Goal: Transaction & Acquisition: Purchase product/service

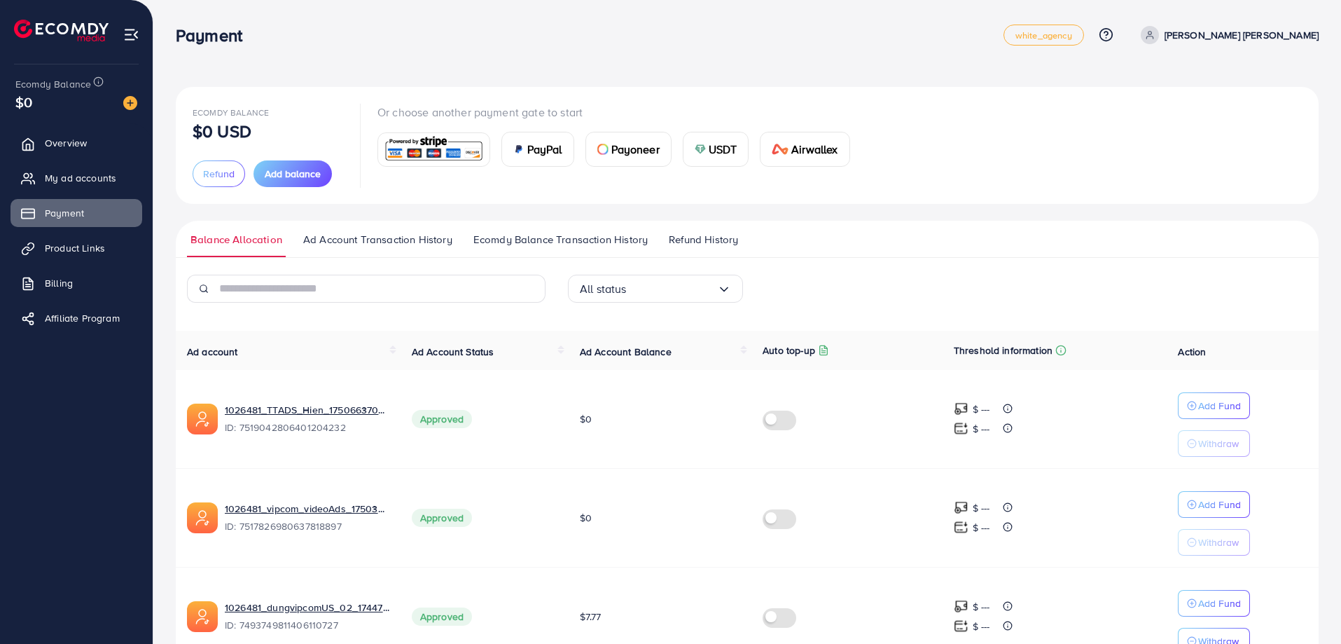
scroll to position [279, 0]
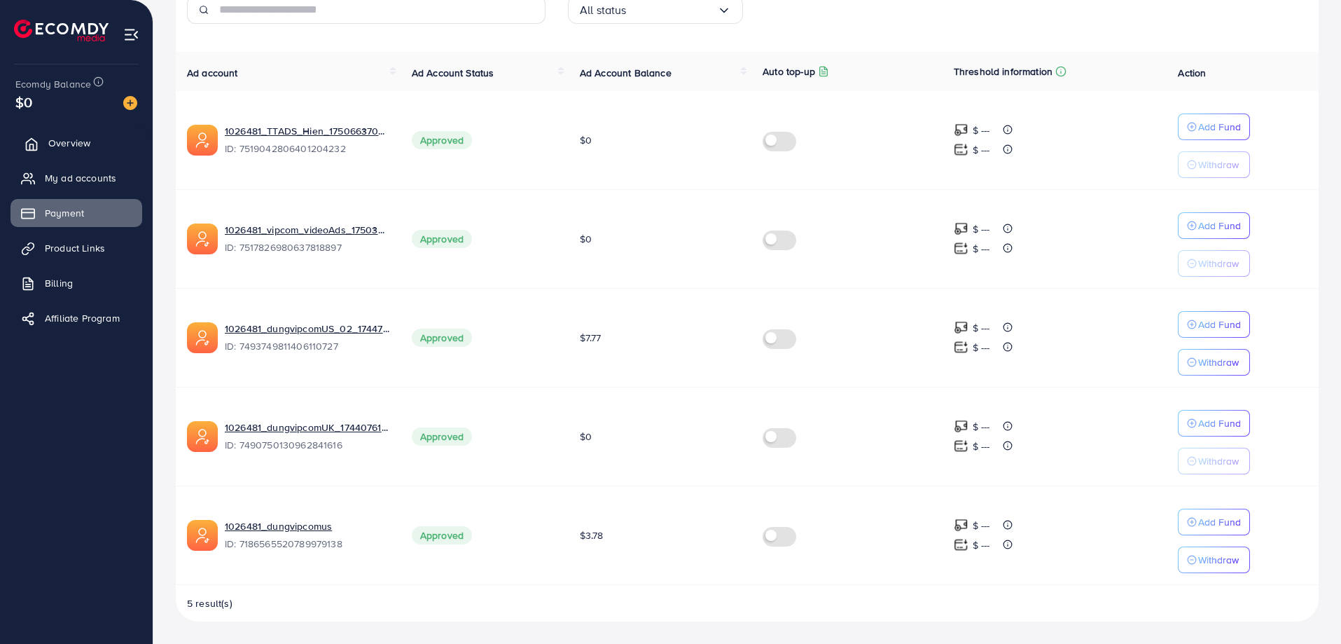
click at [80, 147] on span "Overview" at bounding box center [69, 143] width 42 height 14
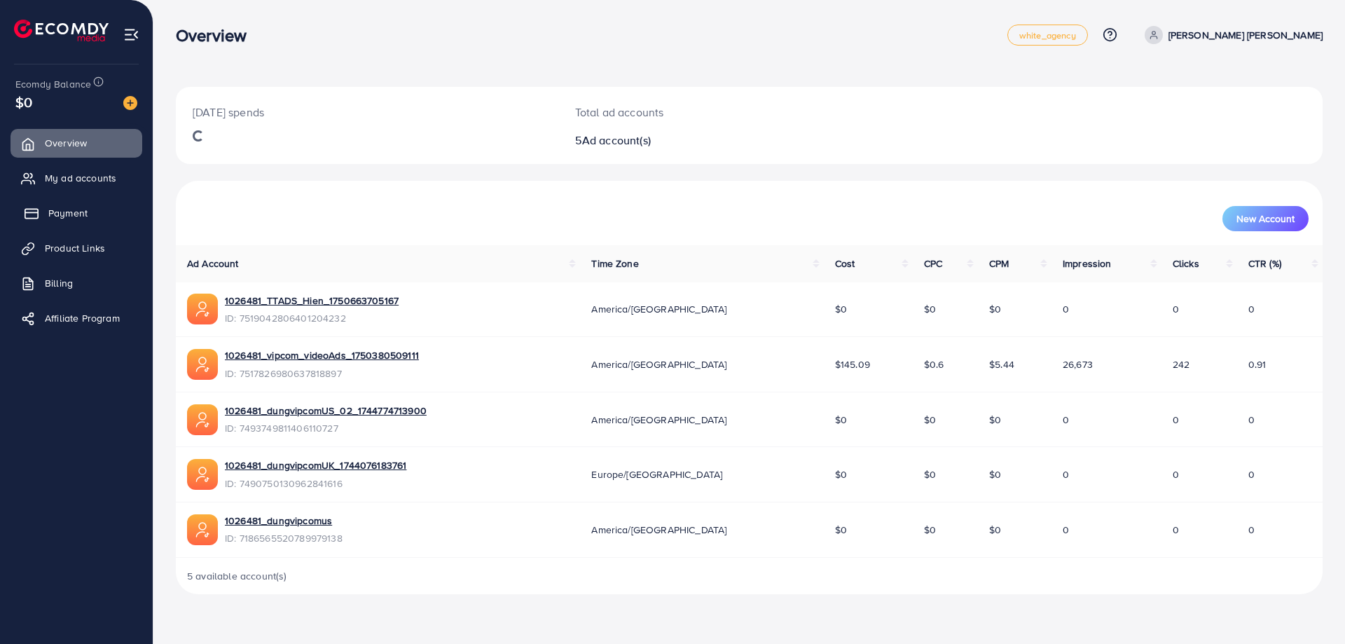
click at [72, 216] on span "Payment" at bounding box center [67, 213] width 39 height 14
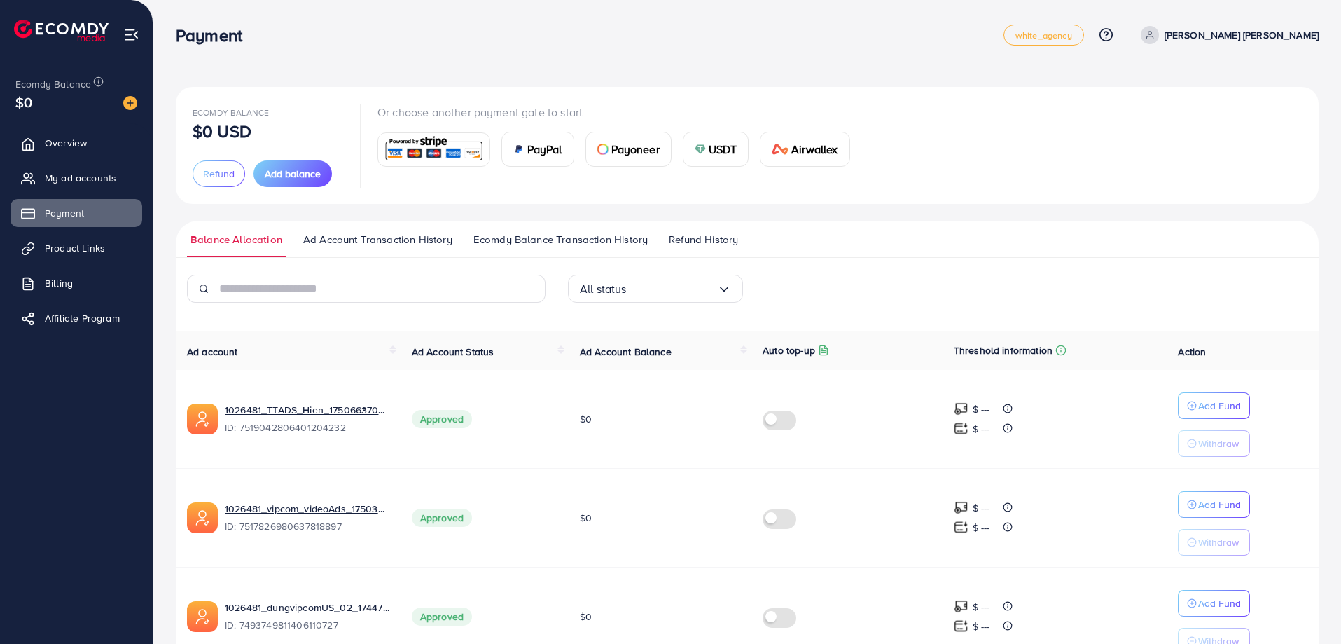
click at [907, 74] on div "Ecomdy Balance $0 USD Refund Add balance Or choose another payment gate to star…" at bounding box center [747, 461] width 1188 height 922
click at [87, 144] on span "Overview" at bounding box center [69, 143] width 42 height 14
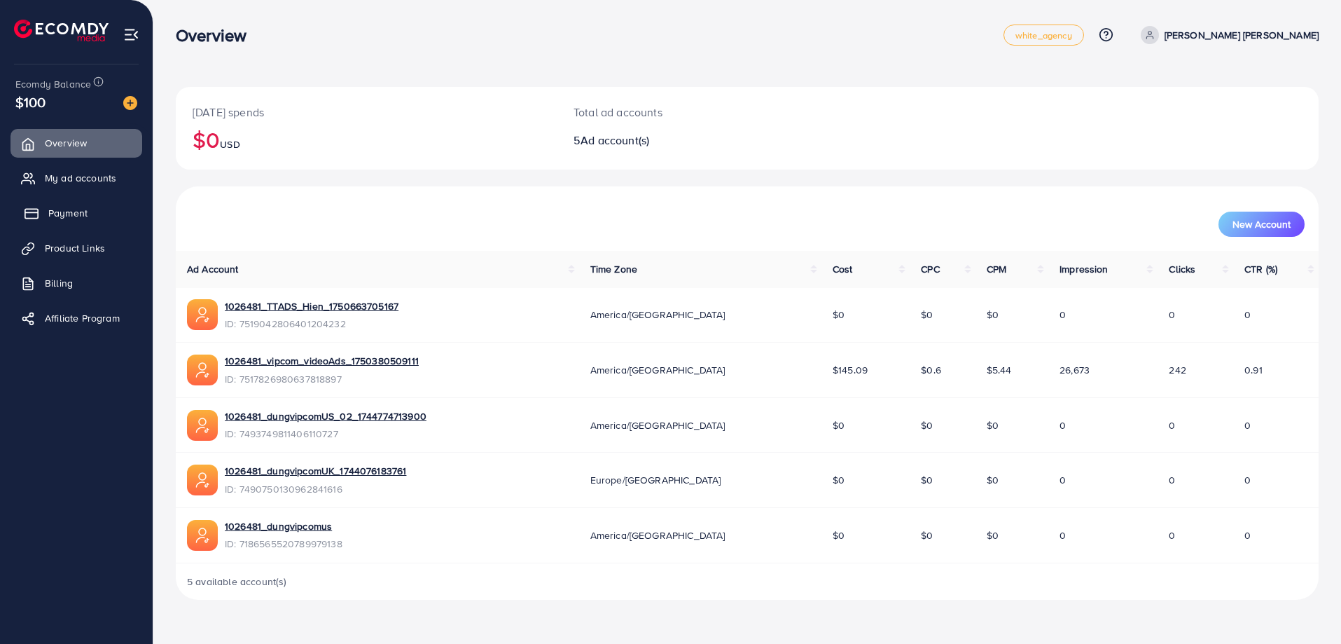
click at [64, 209] on span "Payment" at bounding box center [67, 213] width 39 height 14
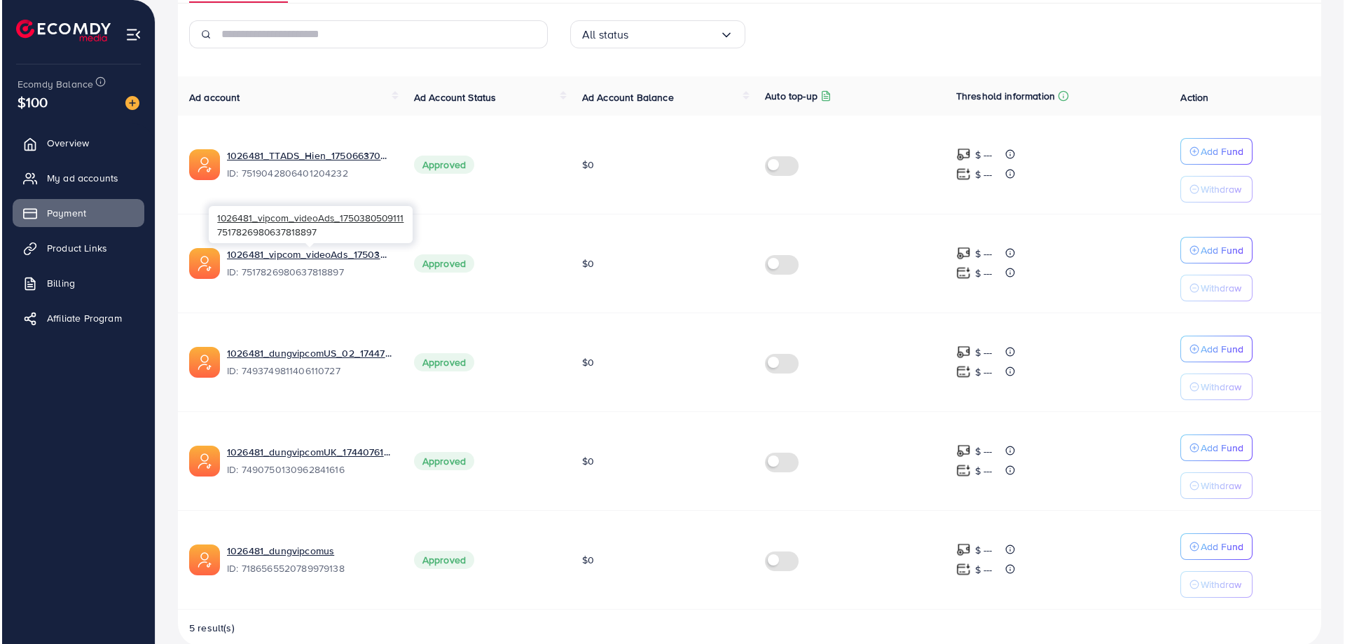
scroll to position [279, 0]
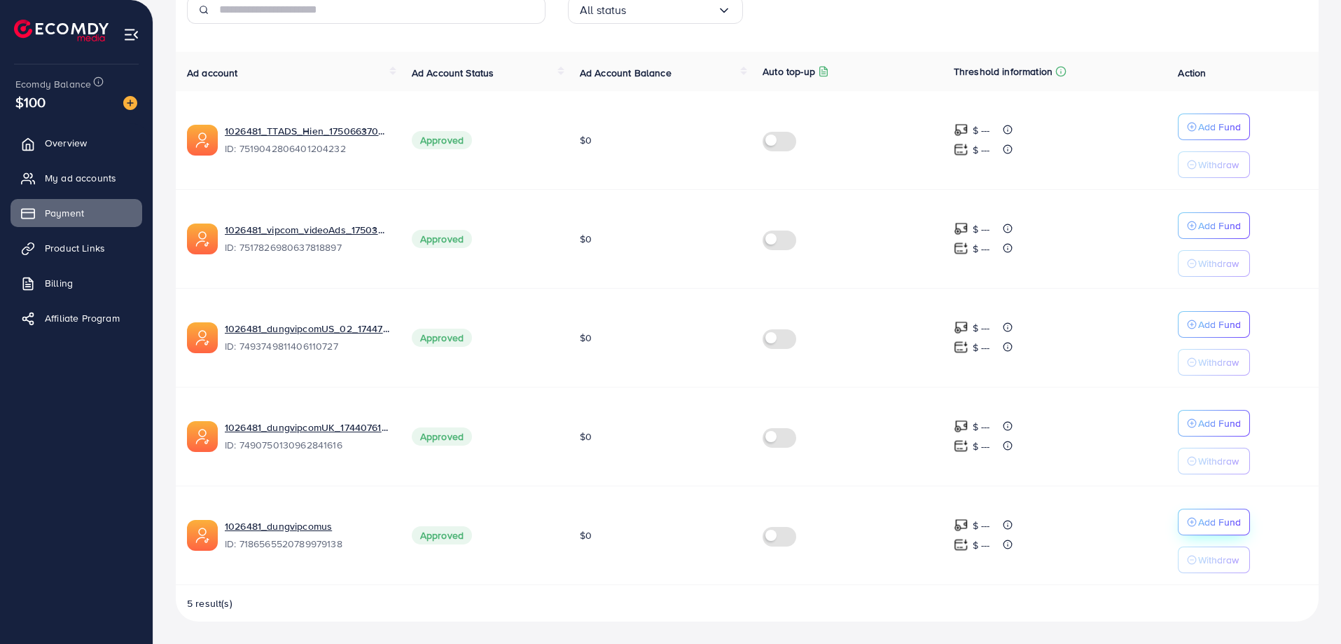
click at [1200, 529] on p "Add Fund" at bounding box center [1219, 521] width 43 height 17
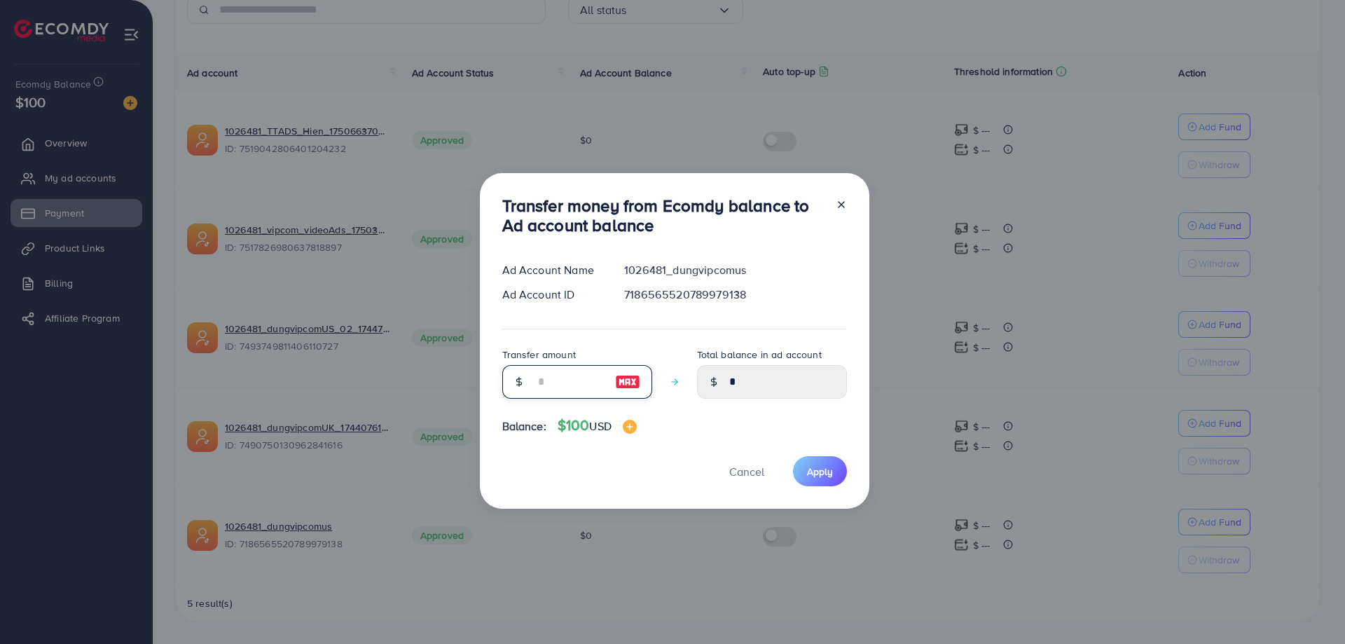
click at [574, 378] on input "number" at bounding box center [569, 382] width 70 height 34
type input "*"
type input "****"
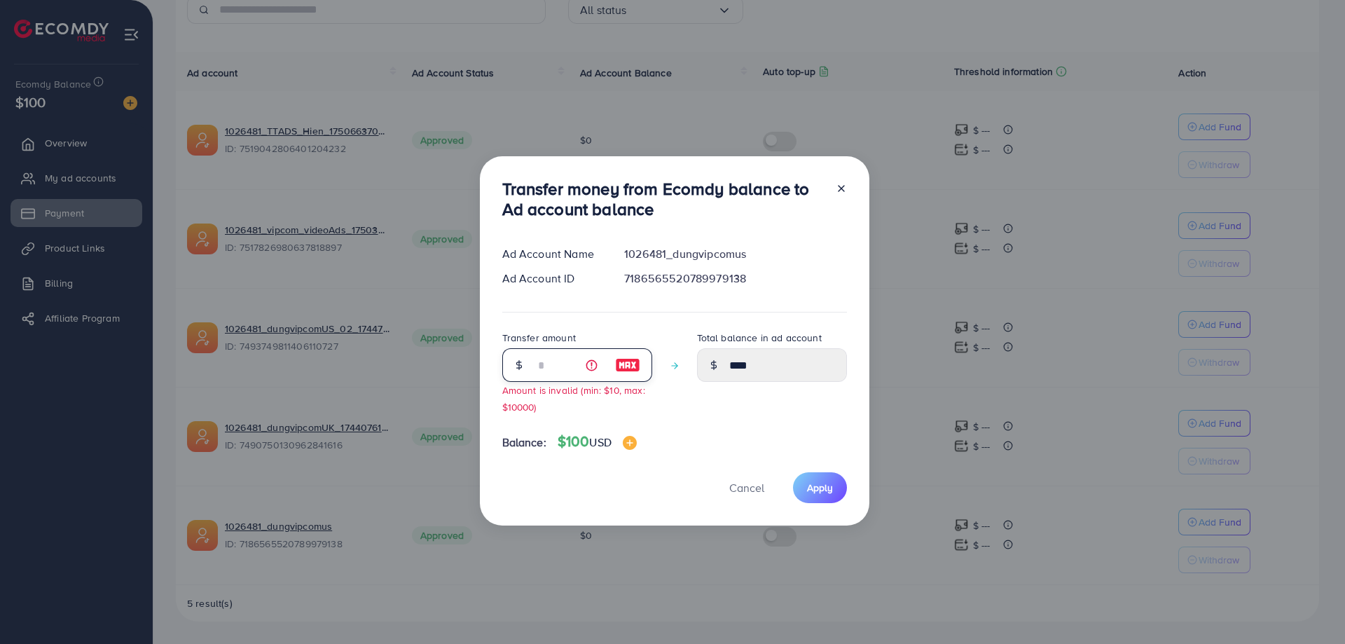
type input "**"
type input "*****"
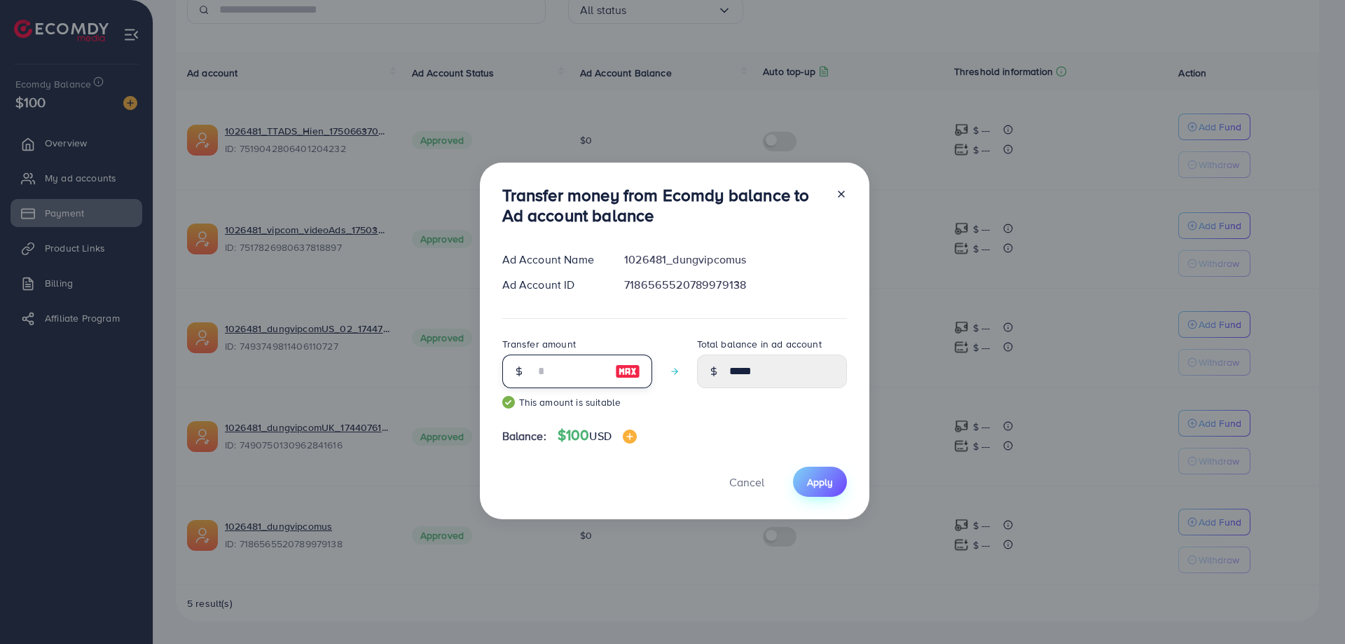
type input "**"
click at [810, 485] on span "Apply" at bounding box center [820, 482] width 26 height 14
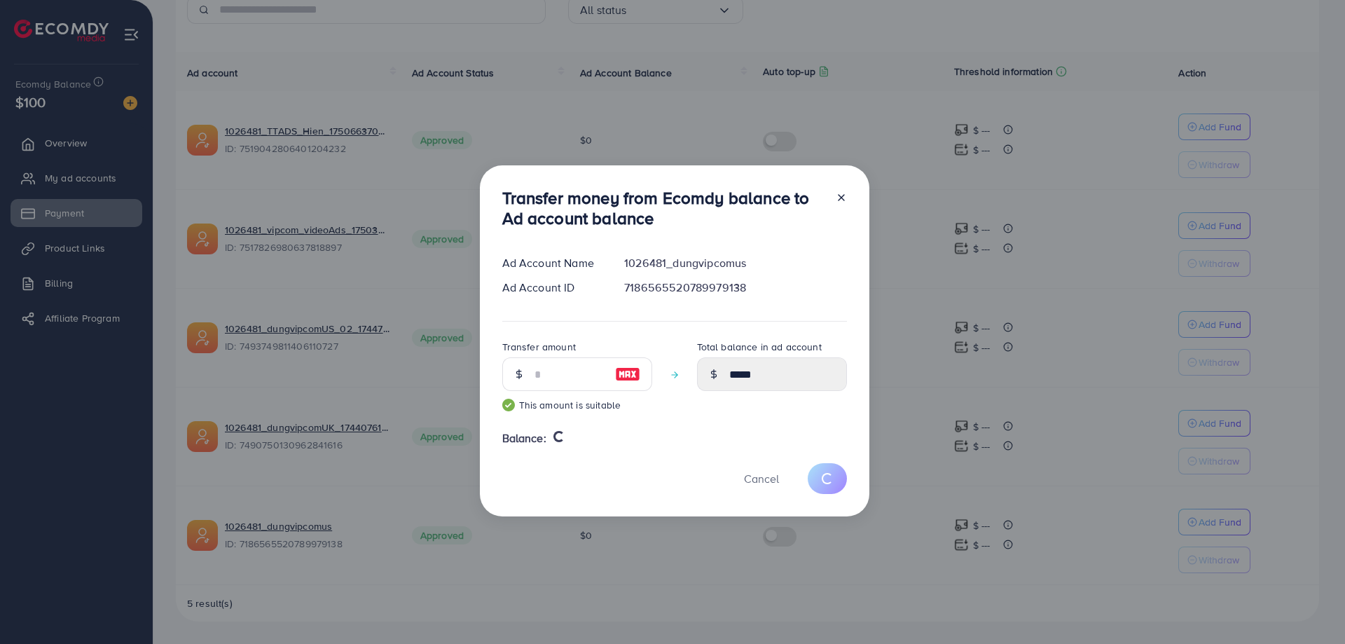
type input "*"
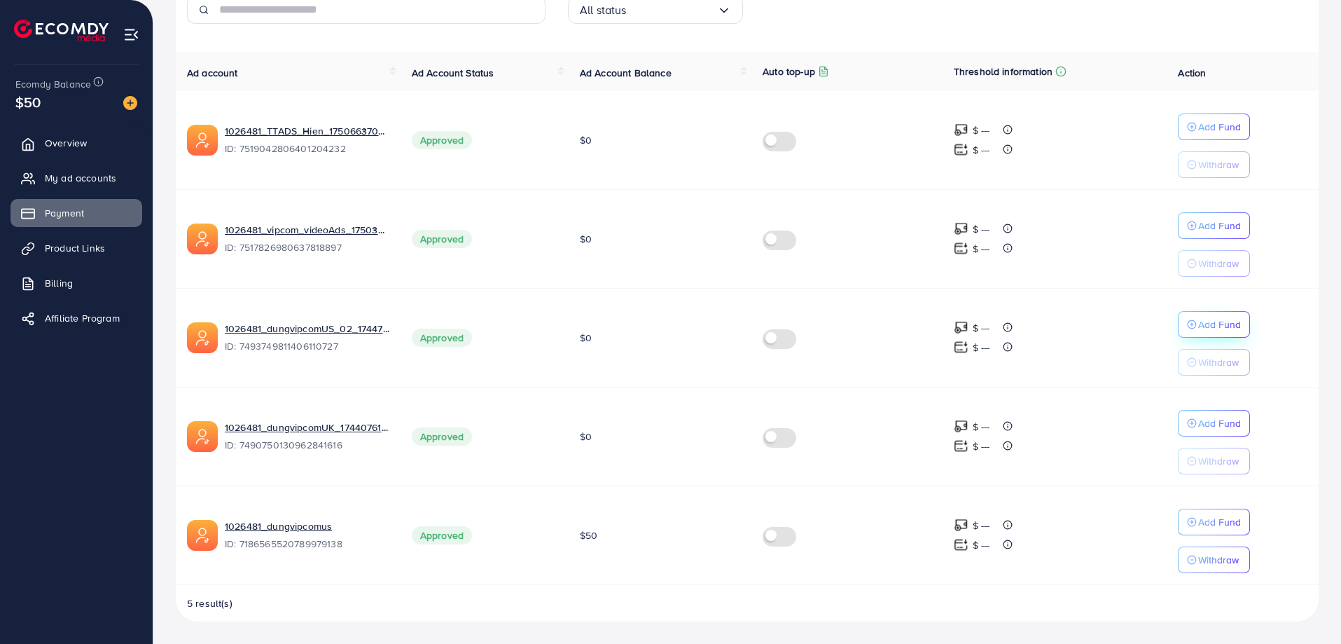
click at [1205, 326] on p "Add Fund" at bounding box center [1219, 324] width 43 height 17
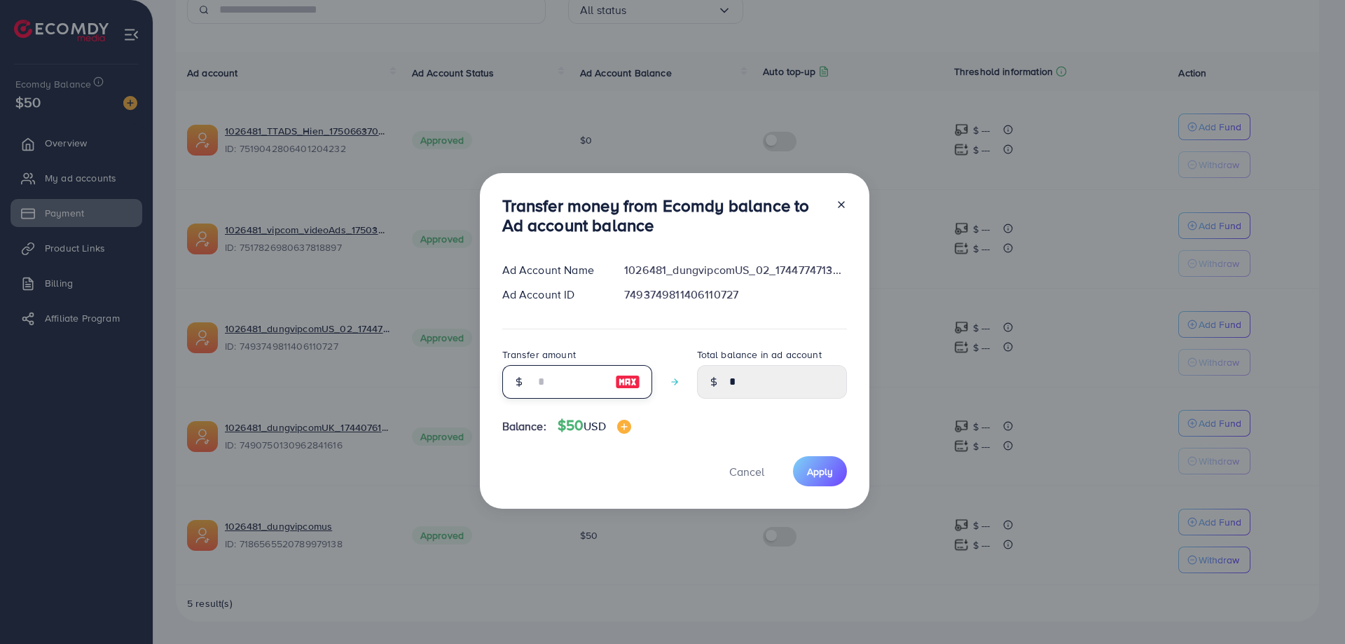
click at [566, 379] on input "number" at bounding box center [569, 382] width 70 height 34
type input "*"
type input "****"
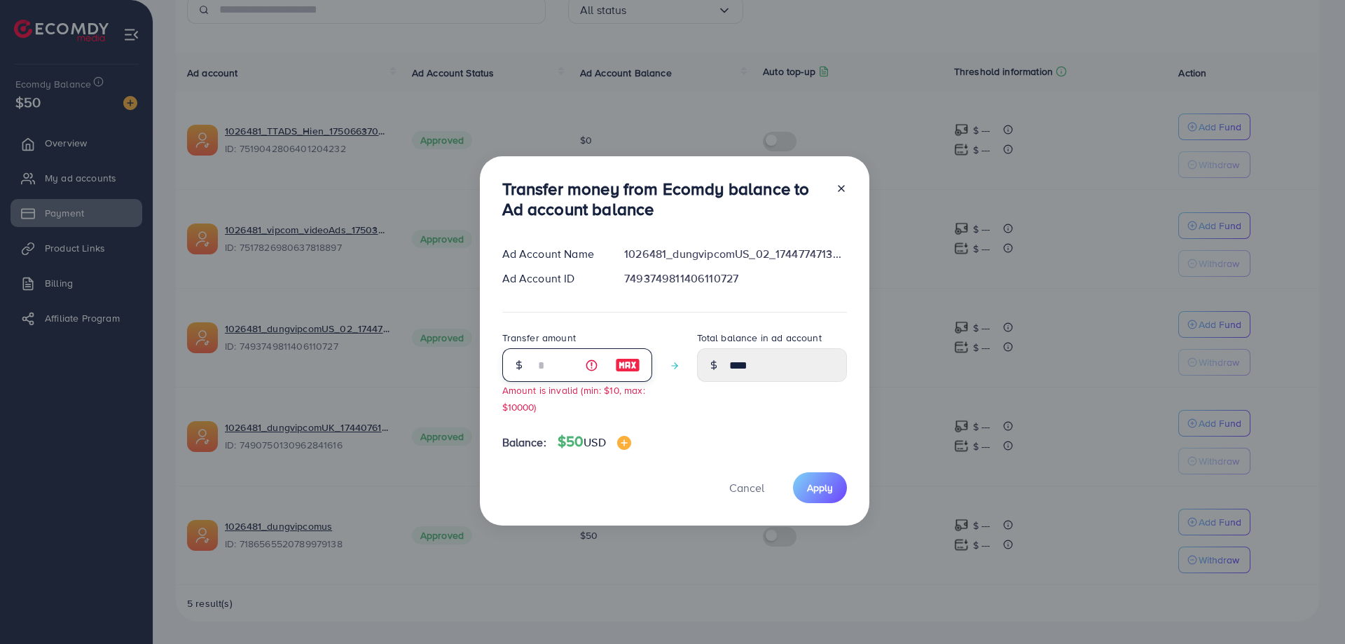
type input "**"
type input "*****"
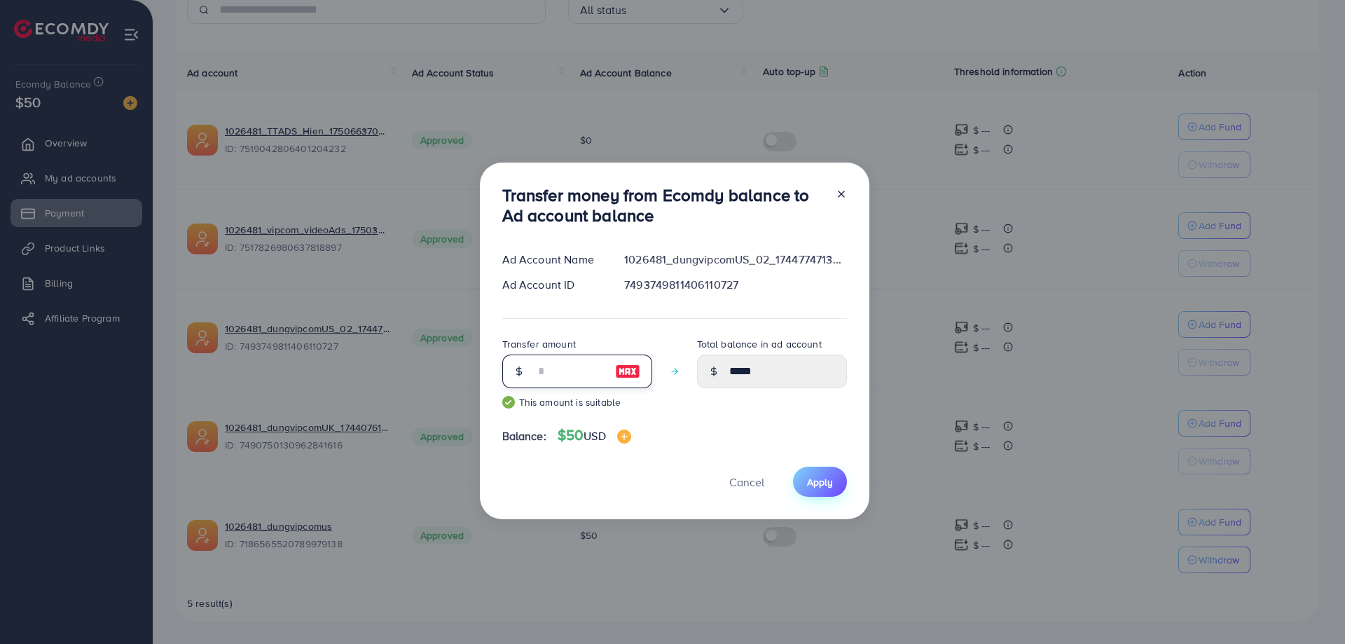
type input "**"
click at [817, 485] on span "Apply" at bounding box center [820, 482] width 26 height 14
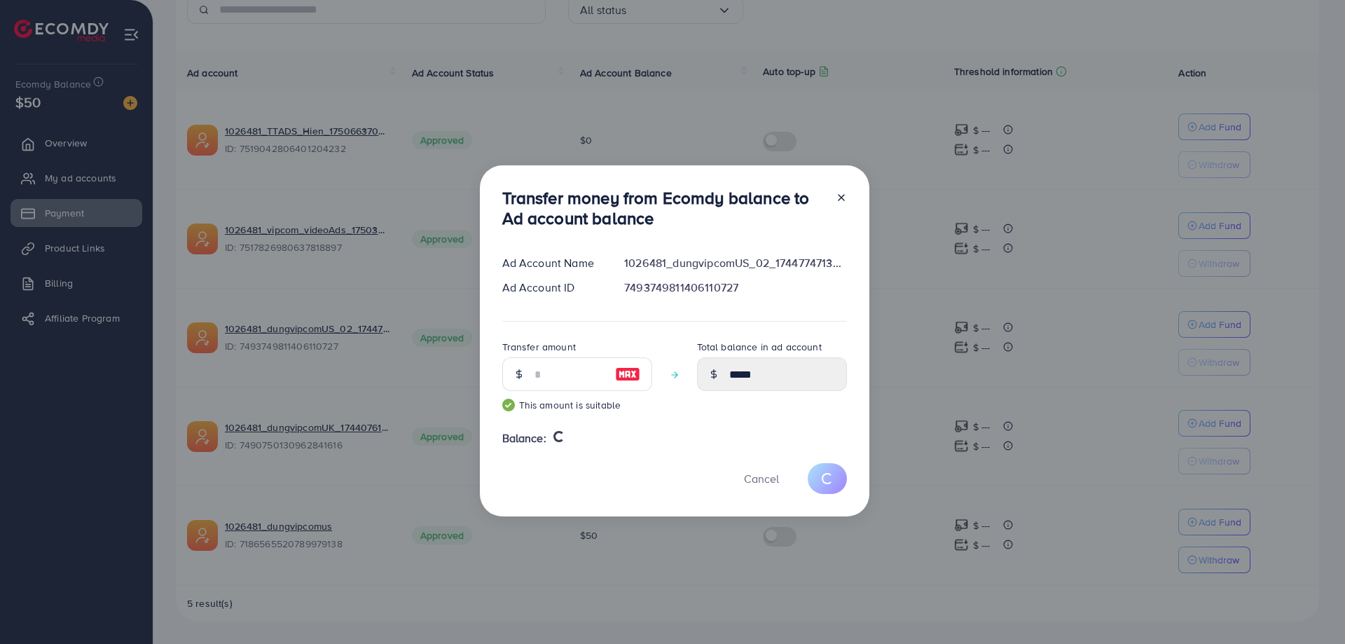
type input "*"
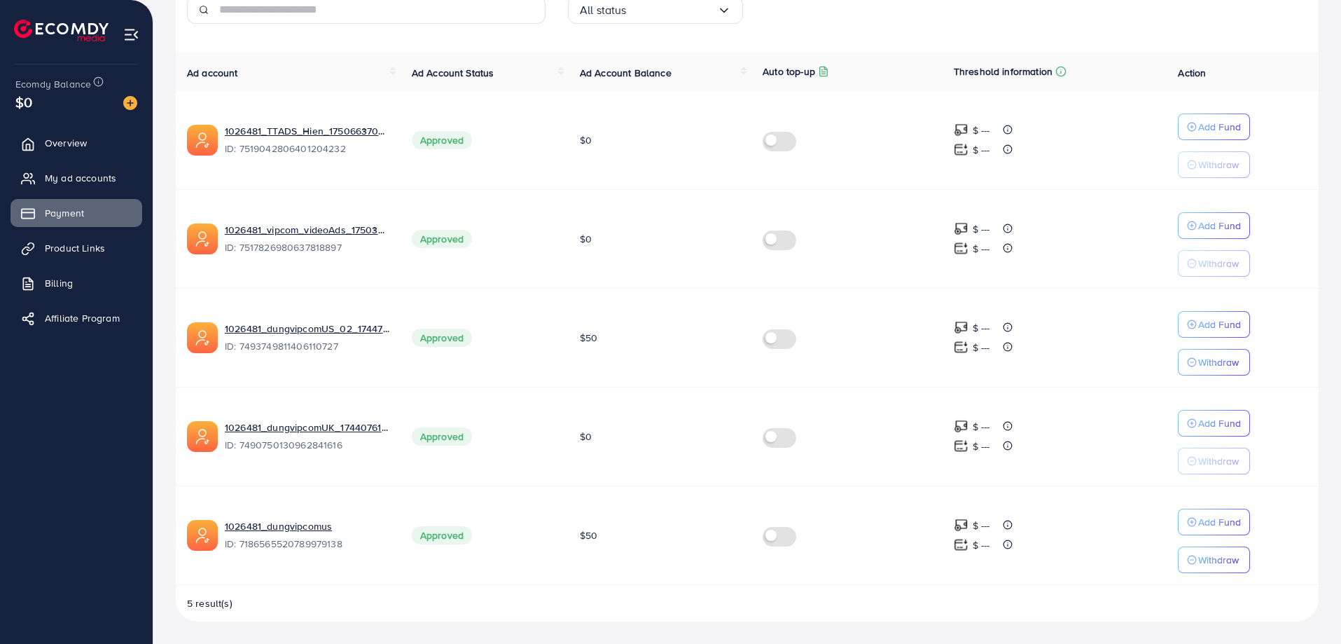
click at [655, 352] on td "$50" at bounding box center [660, 337] width 183 height 99
click at [590, 534] on span "$50" at bounding box center [589, 535] width 18 height 14
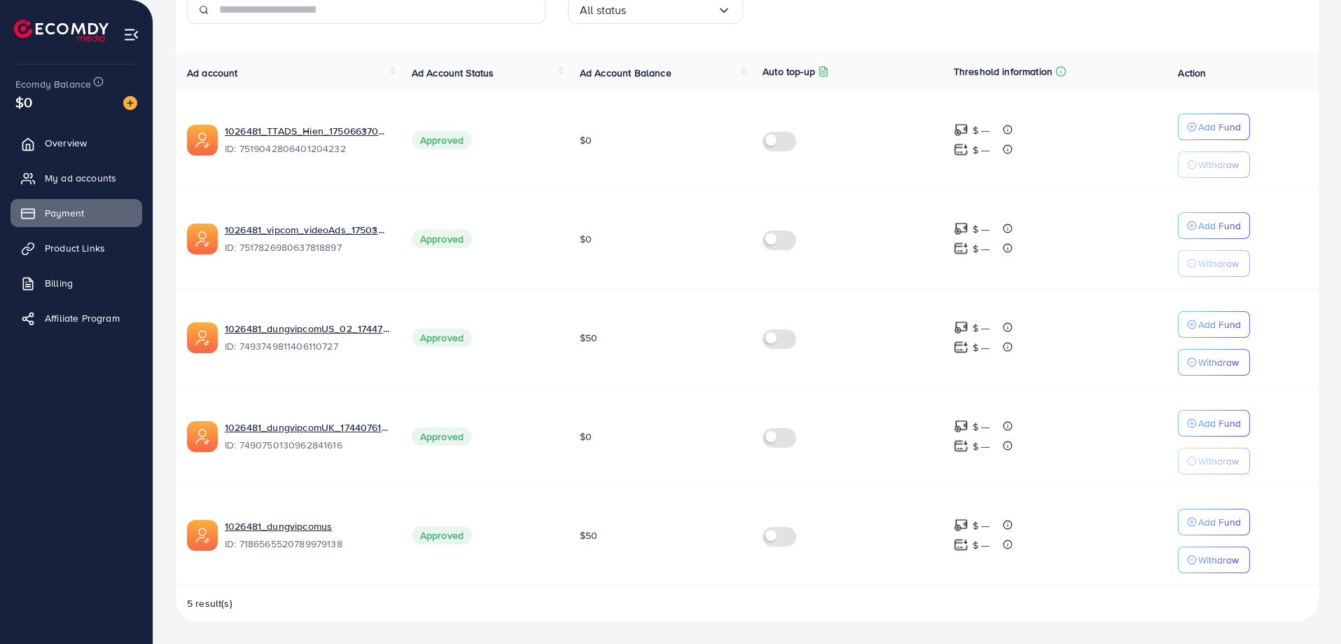
click at [622, 529] on td "$50" at bounding box center [660, 534] width 183 height 99
click at [588, 449] on td "$0" at bounding box center [660, 436] width 183 height 99
click at [586, 448] on td "$0" at bounding box center [660, 436] width 183 height 99
click at [609, 438] on td "$0" at bounding box center [660, 436] width 183 height 99
click at [606, 316] on td "$50" at bounding box center [660, 337] width 183 height 99
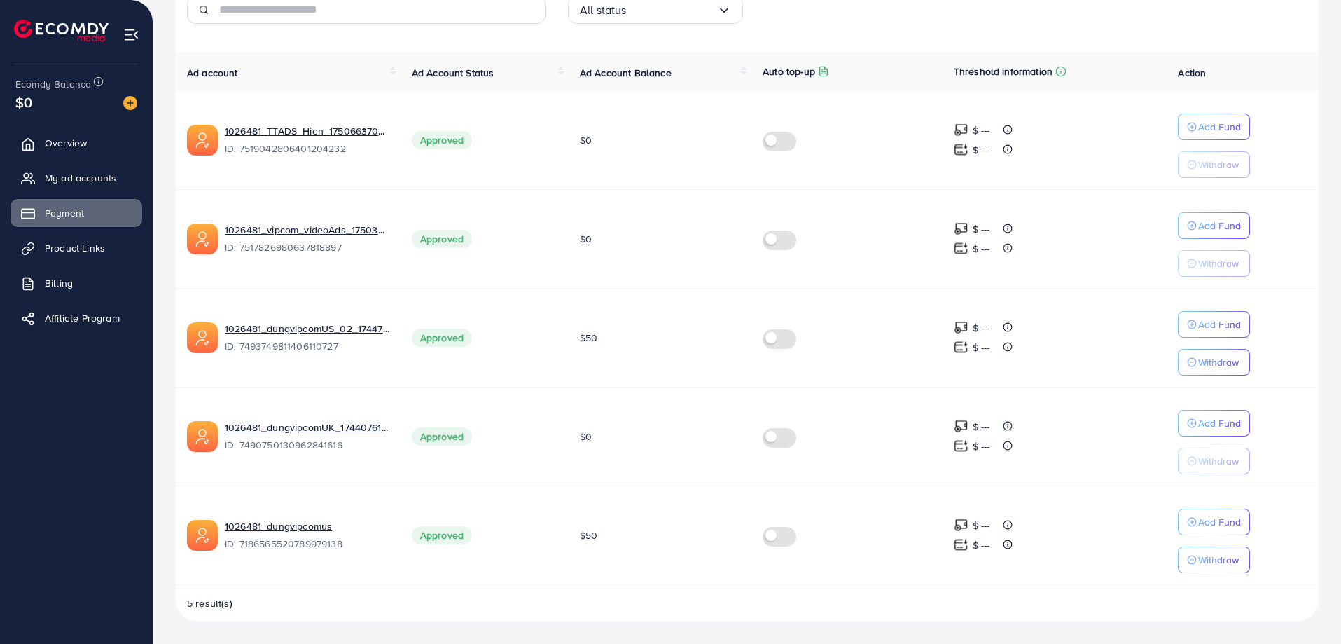
click at [606, 316] on td "$50" at bounding box center [660, 337] width 183 height 99
click at [606, 338] on td "$50" at bounding box center [660, 337] width 183 height 99
click at [602, 338] on td "$50" at bounding box center [660, 337] width 183 height 99
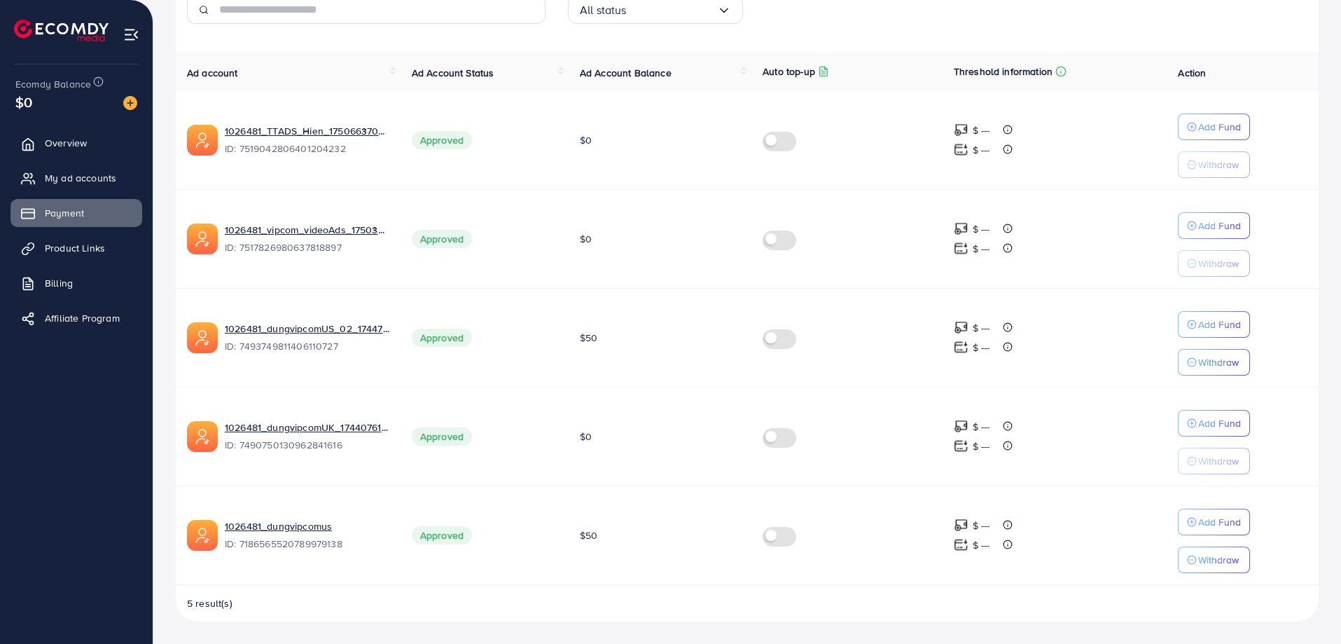
click at [630, 338] on td "$50" at bounding box center [660, 337] width 183 height 99
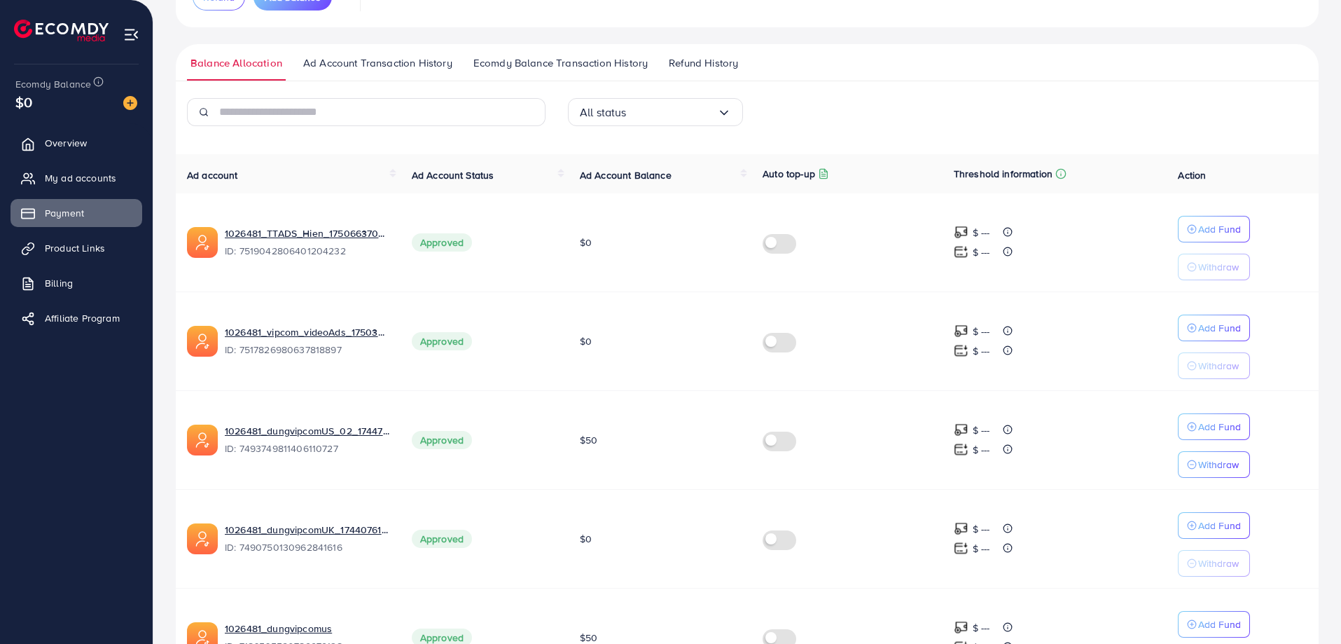
scroll to position [69, 0]
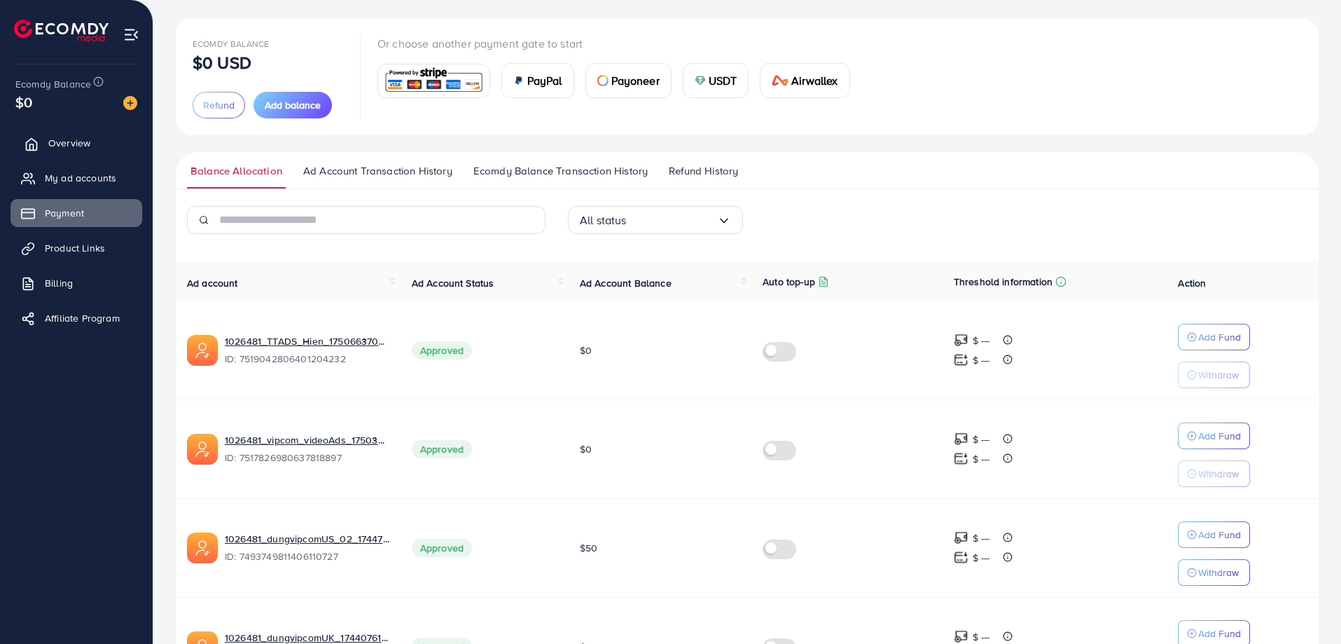
click at [81, 143] on span "Overview" at bounding box center [69, 143] width 42 height 14
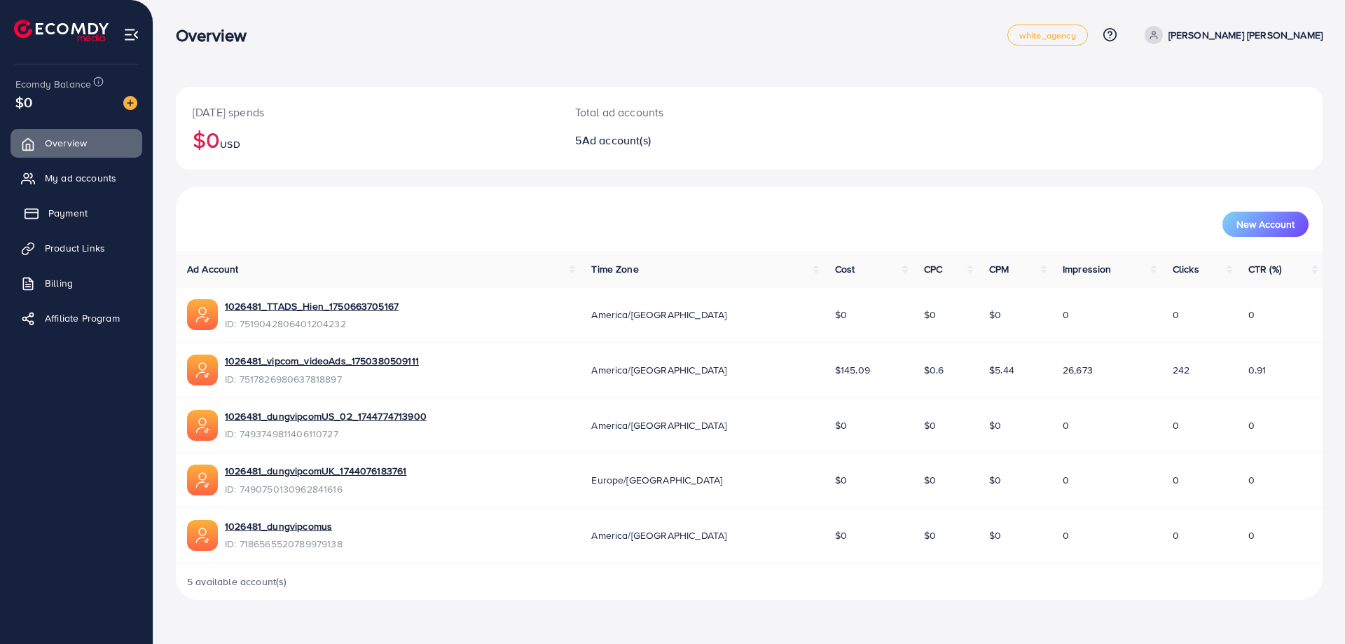
click at [81, 206] on span "Payment" at bounding box center [67, 213] width 39 height 14
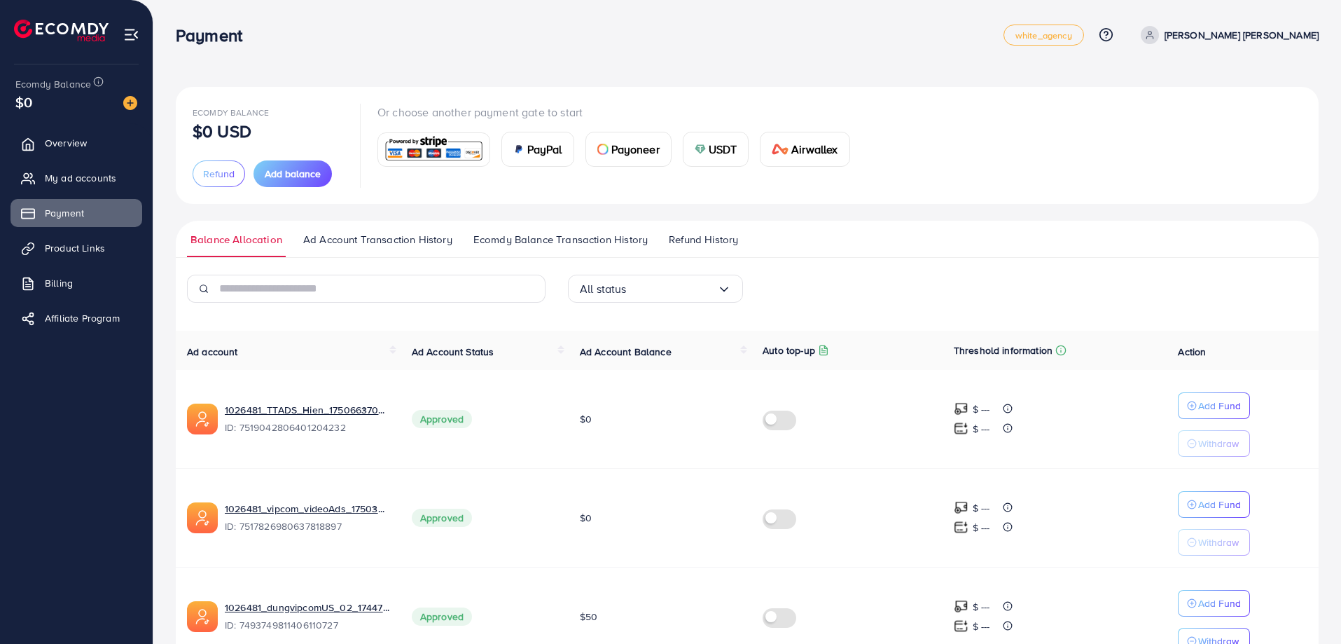
click at [652, 48] on div "Payment white_agency Help Center Contact Support Plans and Pricing Term and pol…" at bounding box center [747, 34] width 1143 height 39
click at [950, 137] on div "Ecomdy Balance $0 USD Refund Add balance Or choose another payment gate to star…" at bounding box center [747, 145] width 1109 height 83
